Goal: Task Accomplishment & Management: Manage account settings

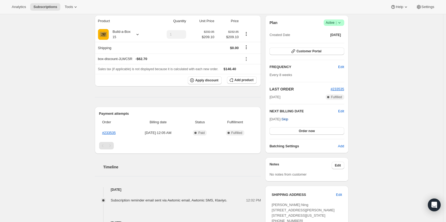
scroll to position [53, 0]
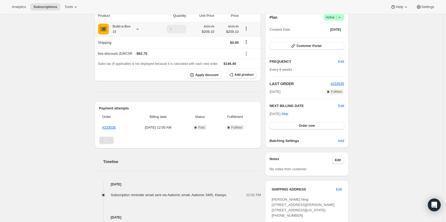
click at [133, 30] on div "Build-a-Box 15" at bounding box center [124, 29] width 53 height 11
click at [139, 30] on icon at bounding box center [137, 28] width 5 height 5
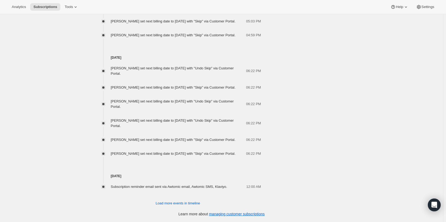
scroll to position [463, 0]
click at [187, 205] on span "Load more events in timeline" at bounding box center [178, 203] width 44 height 5
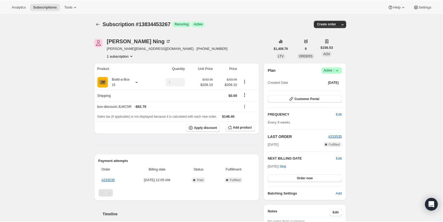
scroll to position [0, 0]
